Goal: Transaction & Acquisition: Obtain resource

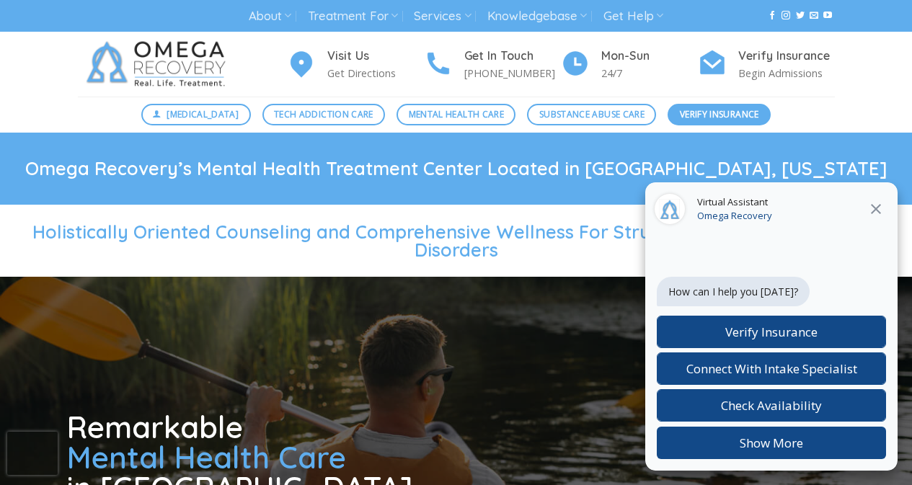
click at [686, 108] on span "Verify Insurance" at bounding box center [719, 114] width 79 height 14
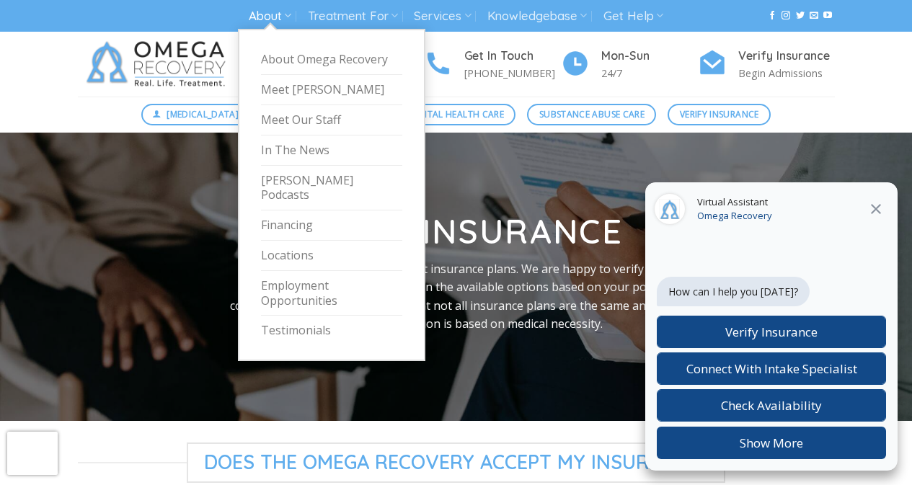
click at [260, 6] on link "About" at bounding box center [270, 16] width 43 height 27
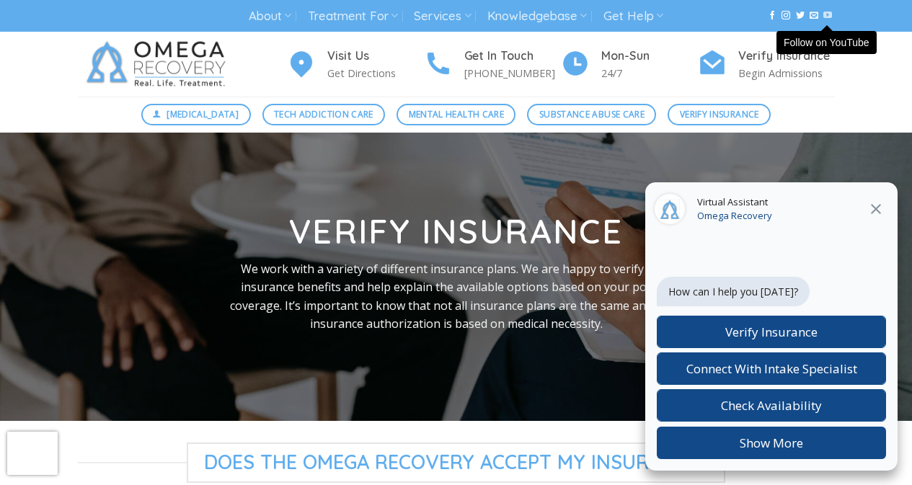
click at [824, 12] on icon "Follow on YouTube" at bounding box center [827, 15] width 9 height 10
